Goal: Task Accomplishment & Management: Use online tool/utility

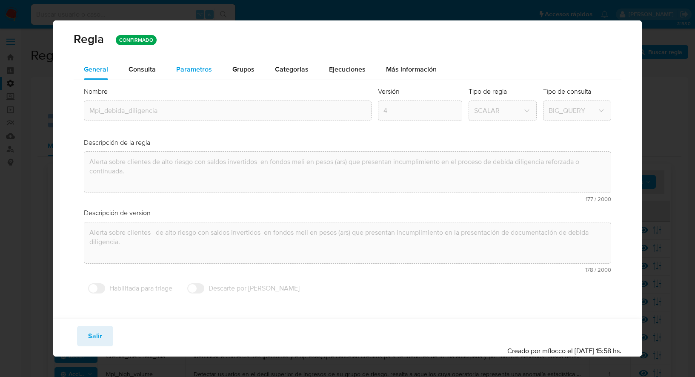
scroll to position [269, 0]
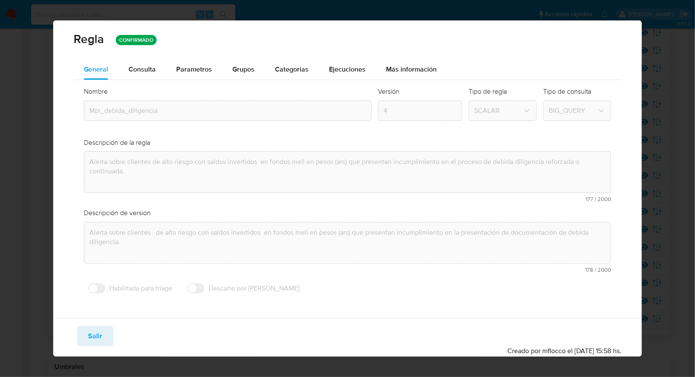
click at [42, 80] on div "Regla CONFIRMADO General Consulta Parametros Grupos Categorias Ejecuciones Más …" at bounding box center [347, 188] width 695 height 377
click at [103, 330] on button "Salir" at bounding box center [95, 336] width 36 height 20
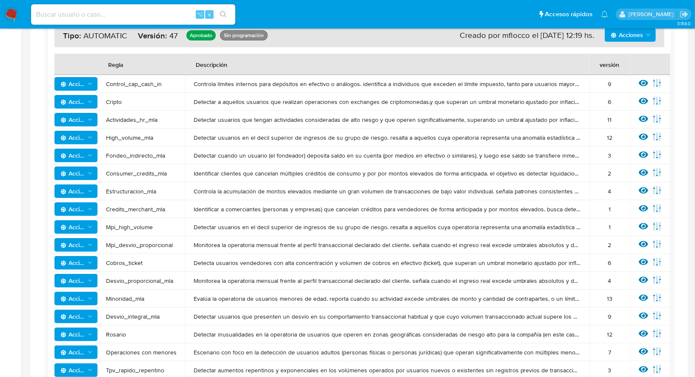
scroll to position [149, 0]
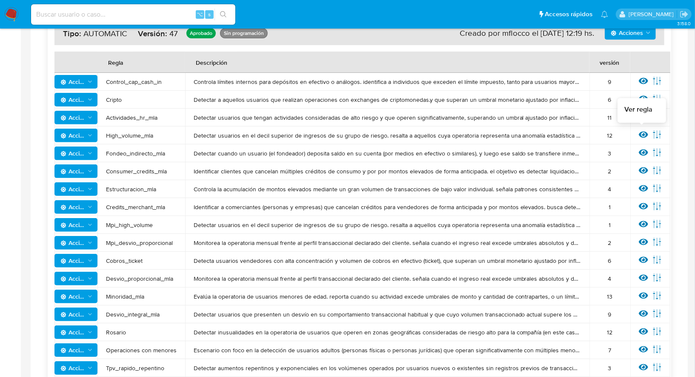
click at [643, 136] on icon at bounding box center [643, 135] width 9 height 6
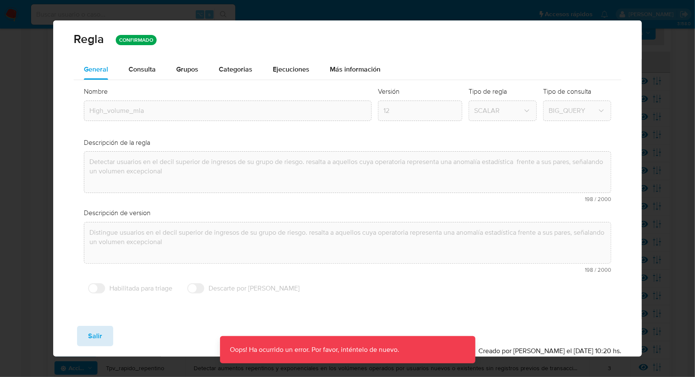
click at [91, 334] on span "Salir" at bounding box center [95, 335] width 14 height 19
type input "1"
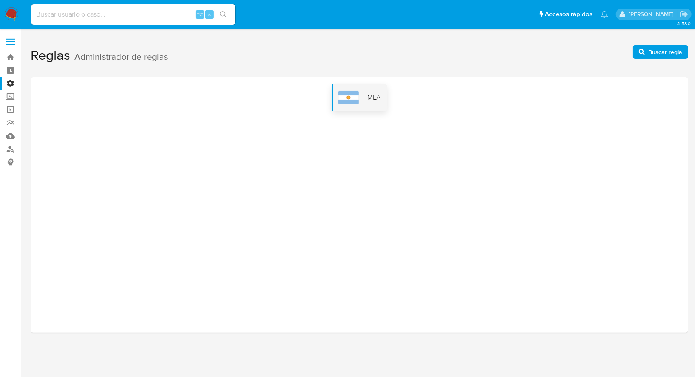
click at [375, 93] on span "MLA" at bounding box center [373, 97] width 13 height 9
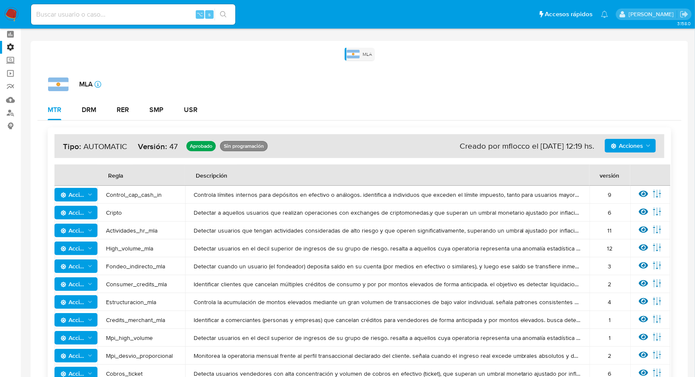
scroll to position [38, 0]
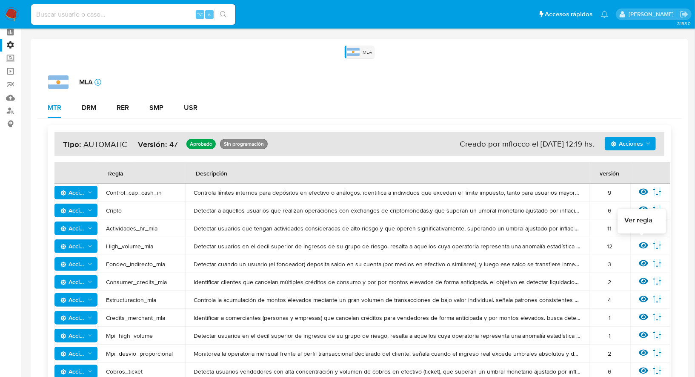
click at [640, 243] on icon at bounding box center [643, 244] width 9 height 9
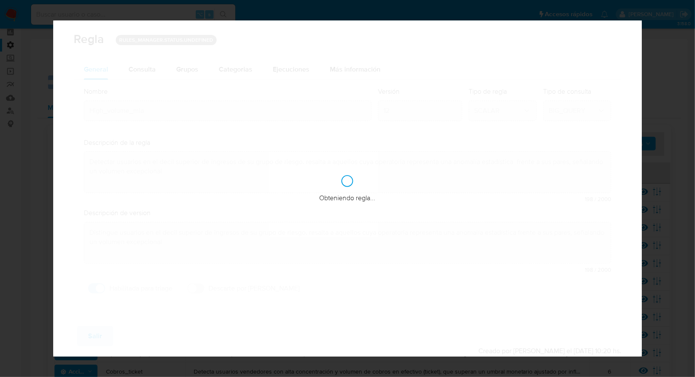
checkbox input "true"
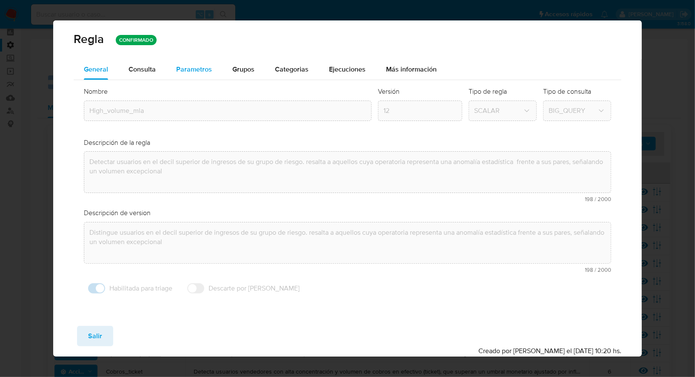
click at [203, 74] on div "Parametros" at bounding box center [194, 69] width 36 height 20
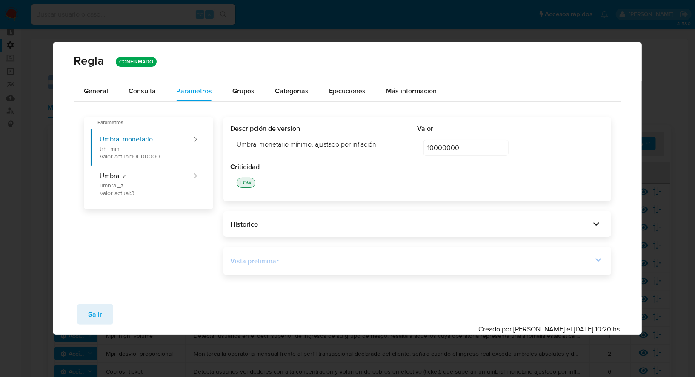
click at [380, 263] on div "Vista preliminar" at bounding box center [411, 260] width 362 height 9
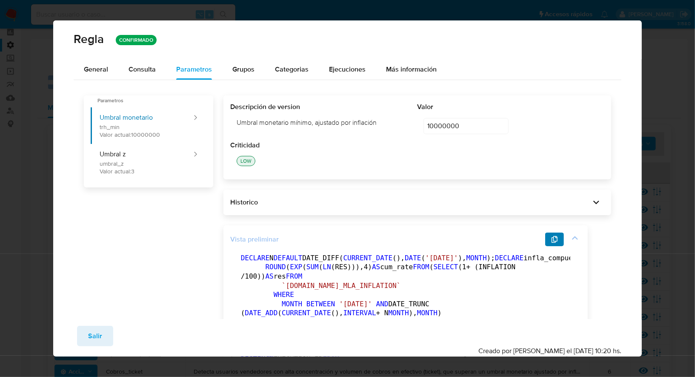
click at [555, 237] on icon "button" at bounding box center [554, 239] width 7 height 7
click at [551, 237] on icon "button" at bounding box center [554, 239] width 7 height 7
